Goal: Find specific page/section: Find specific page/section

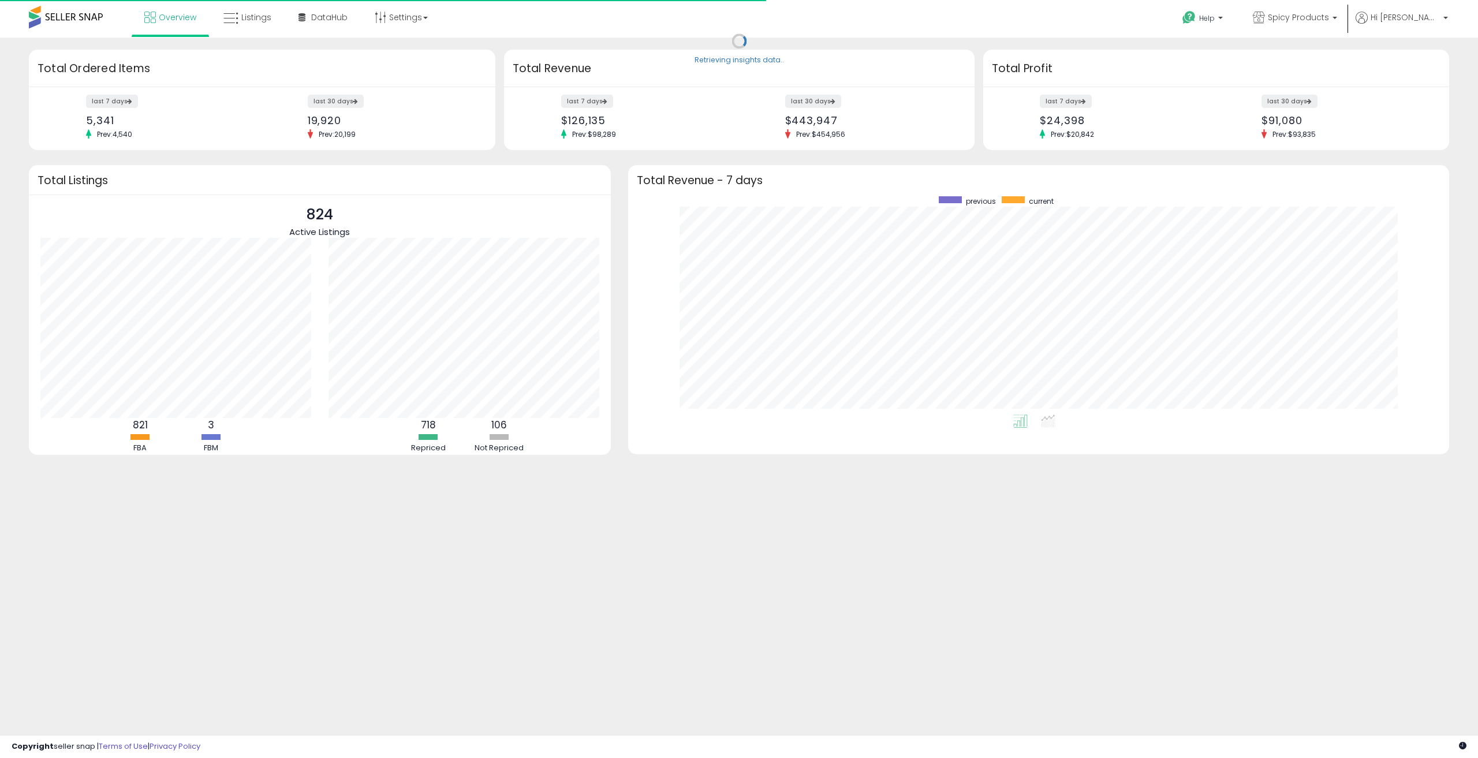
scroll to position [218, 798]
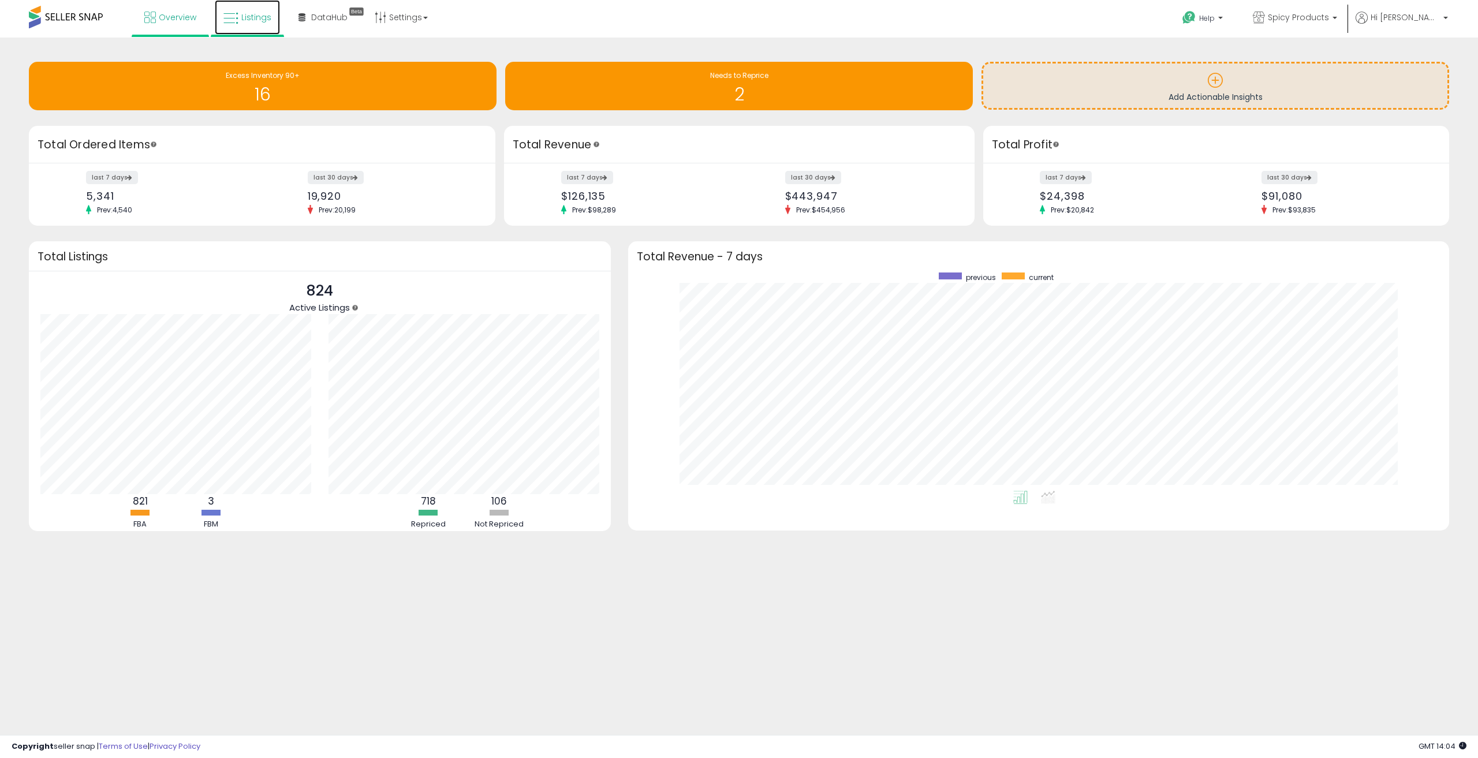
click at [251, 21] on span "Listings" at bounding box center [256, 18] width 30 height 12
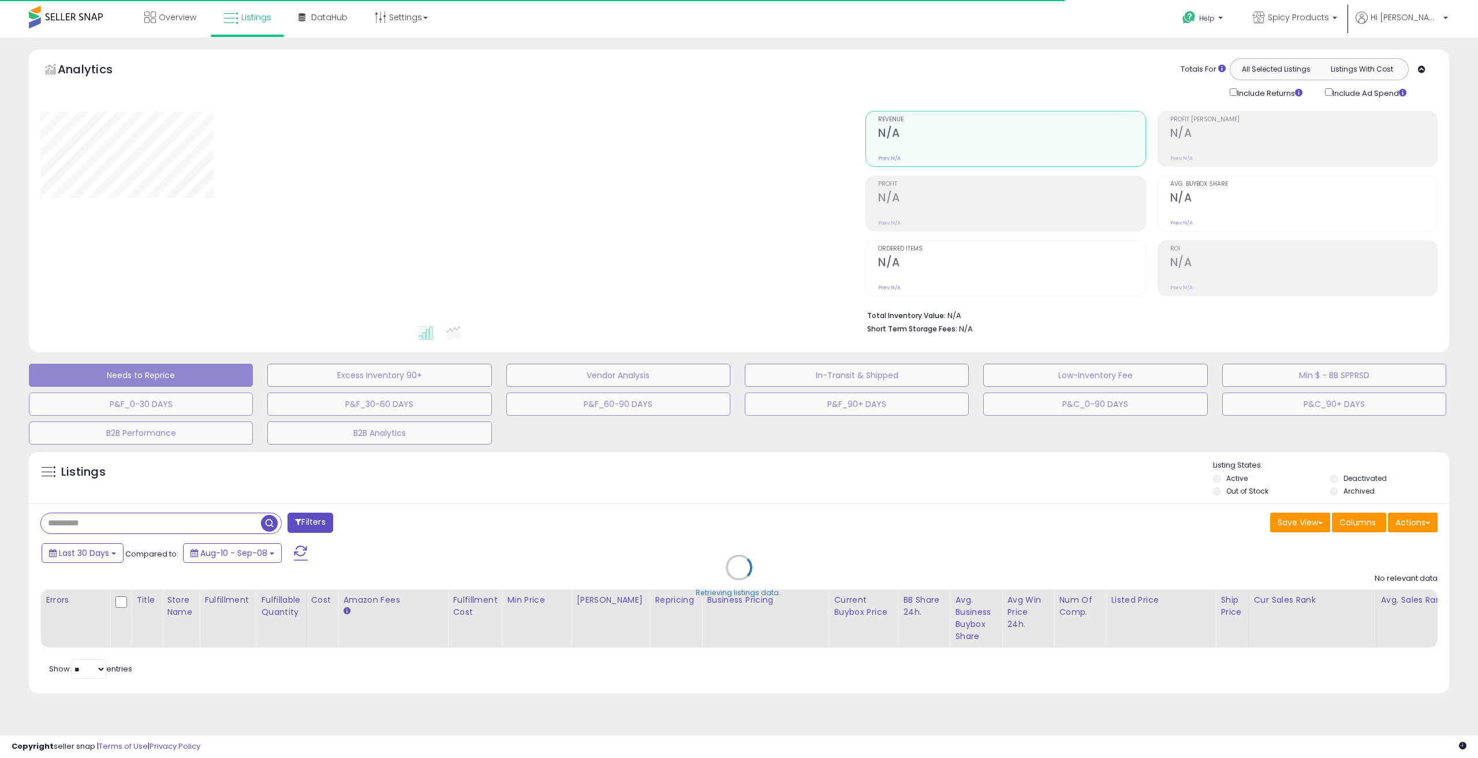
select select "**"
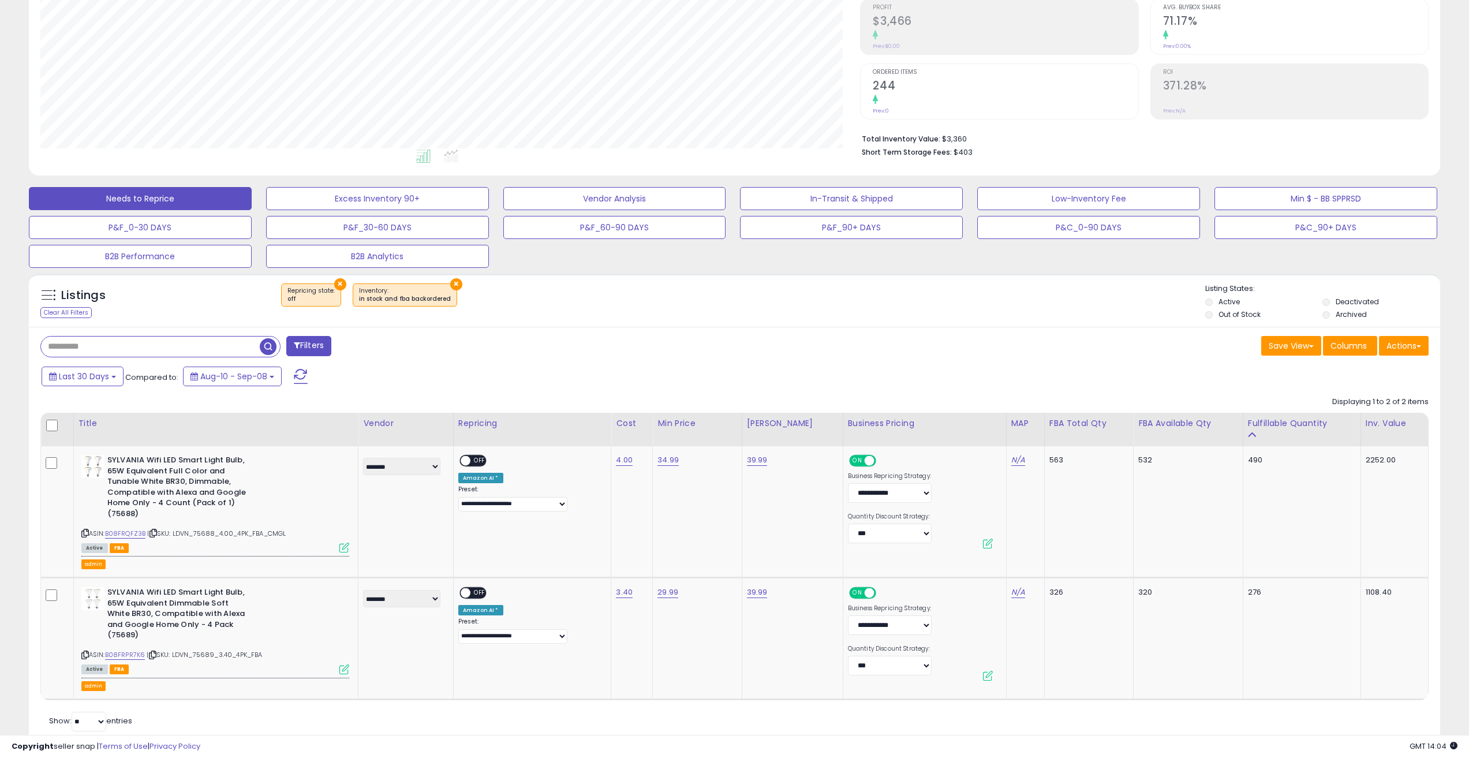
scroll to position [192, 0]
